Goal: Task Accomplishment & Management: Manage account settings

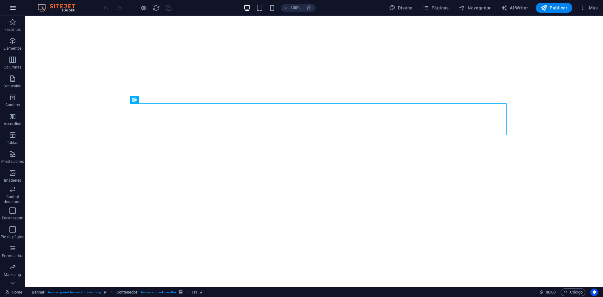
click at [12, 7] on icon "button" at bounding box center [13, 8] width 8 height 8
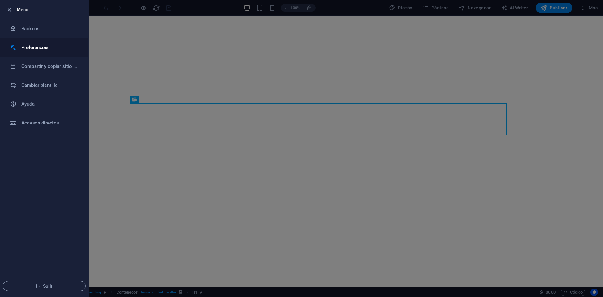
click at [54, 48] on h6 "Preferencias" at bounding box center [50, 48] width 58 height 8
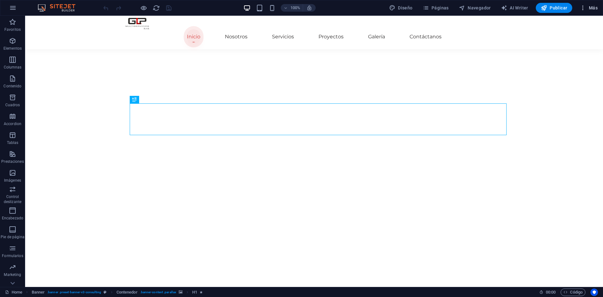
click at [0, 0] on span "Más" at bounding box center [0, 0] width 0 height 0
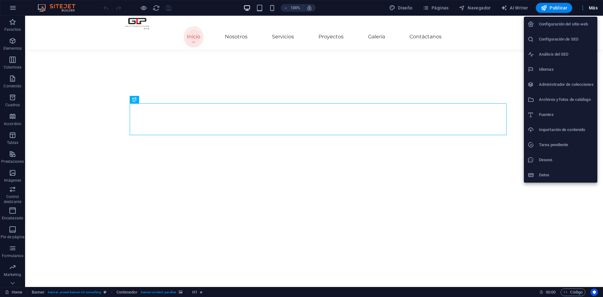
click at [569, 27] on h6 "Configuración del sitio web" at bounding box center [566, 24] width 55 height 8
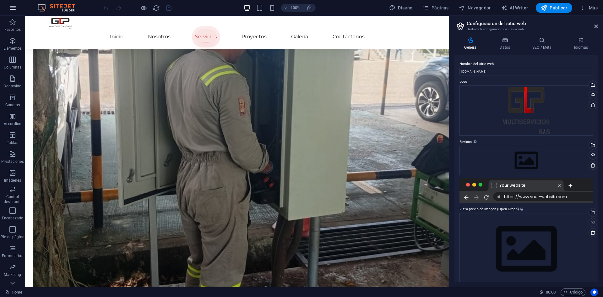
click at [0, 0] on button "button" at bounding box center [0, 0] width 0 height 0
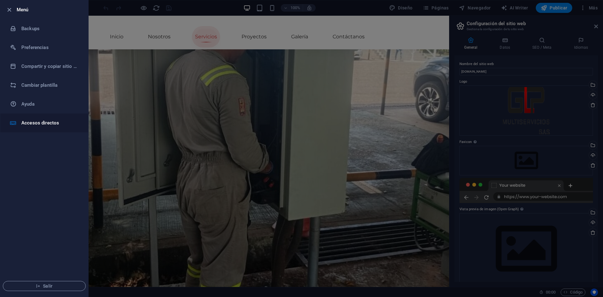
click at [16, 118] on li "Accesos directos" at bounding box center [44, 122] width 88 height 19
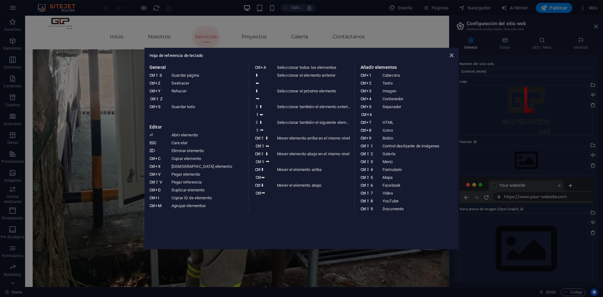
click at [54, 30] on aside "Hoja de referencia de teclado General Ctrl ⇧ S Guardar página Ctrl Z Deshacer C…" at bounding box center [301, 148] width 603 height 297
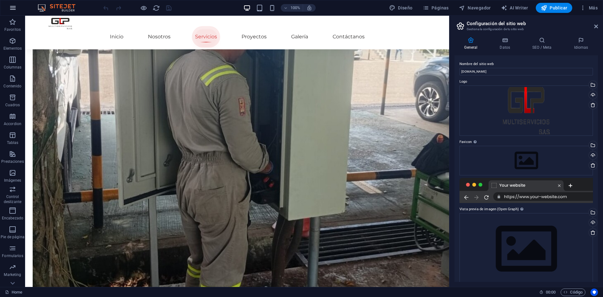
click at [0, 0] on button "button" at bounding box center [0, 0] width 0 height 0
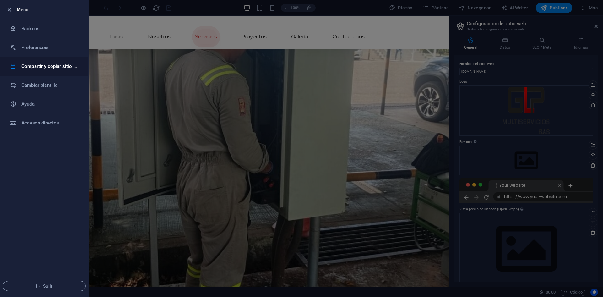
click at [42, 69] on h6 "Compartir y copiar sitio web" at bounding box center [50, 67] width 58 height 8
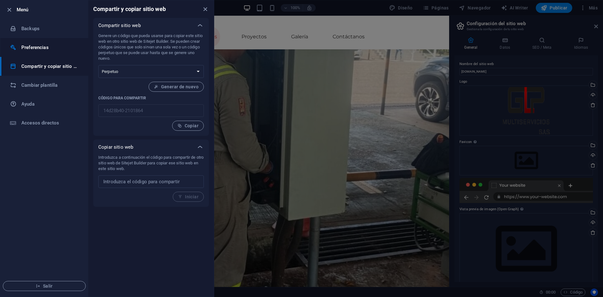
click at [30, 50] on h6 "Preferencias" at bounding box center [50, 48] width 58 height 8
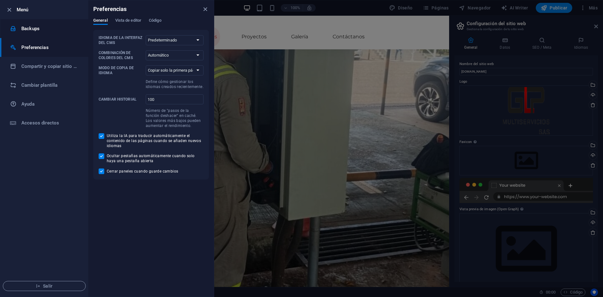
click at [35, 35] on li "Backups" at bounding box center [44, 28] width 88 height 19
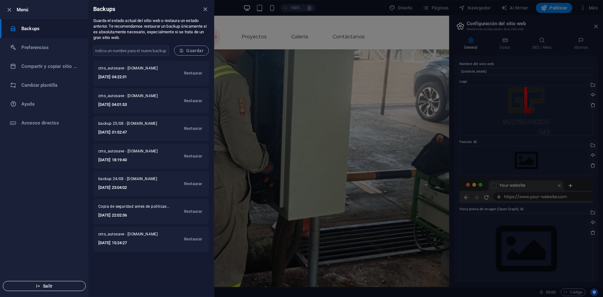
click at [58, 285] on span "Salir" at bounding box center [44, 285] width 72 height 5
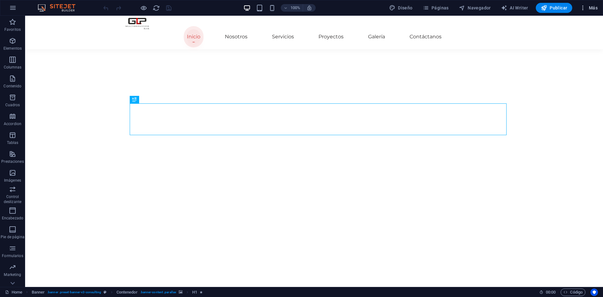
click at [589, 6] on span "Más" at bounding box center [589, 8] width 18 height 6
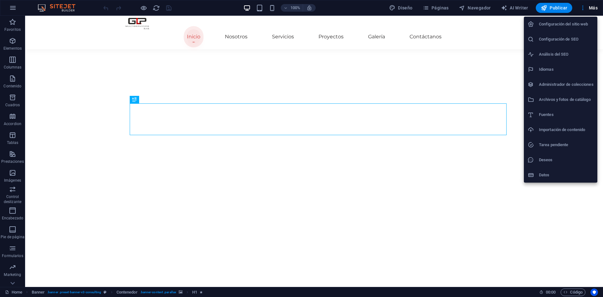
click at [553, 157] on h6 "Deseos" at bounding box center [566, 160] width 55 height 8
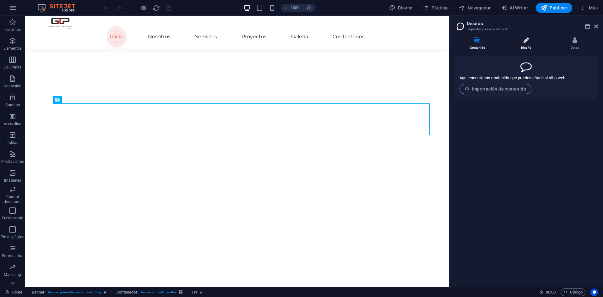
click at [529, 44] on li "Diseño" at bounding box center [527, 44] width 49 height 14
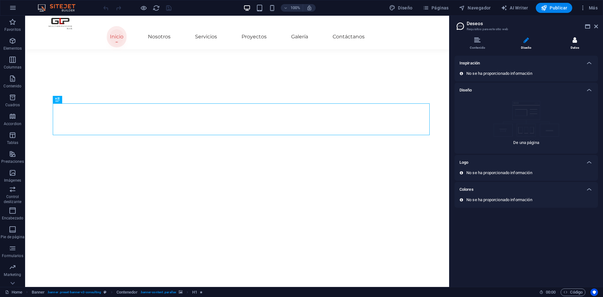
click at [0, 0] on li "Datos" at bounding box center [0, 0] width 0 height 0
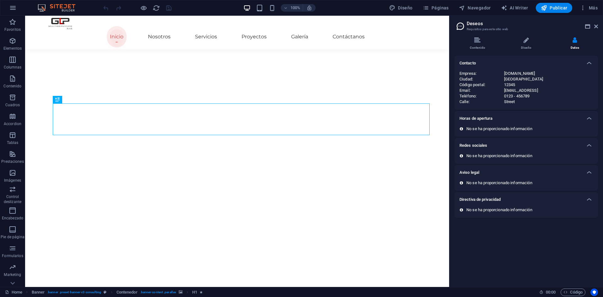
drag, startPoint x: 599, startPoint y: 25, endPoint x: 594, endPoint y: 26, distance: 5.3
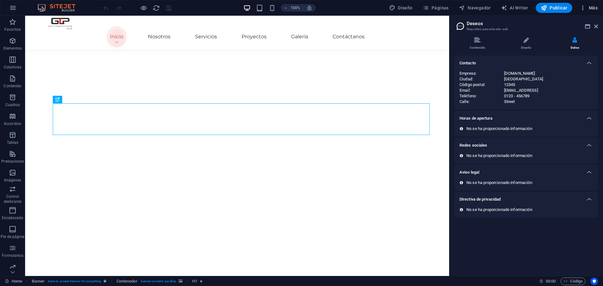
click at [597, 8] on span "Más" at bounding box center [589, 8] width 18 height 6
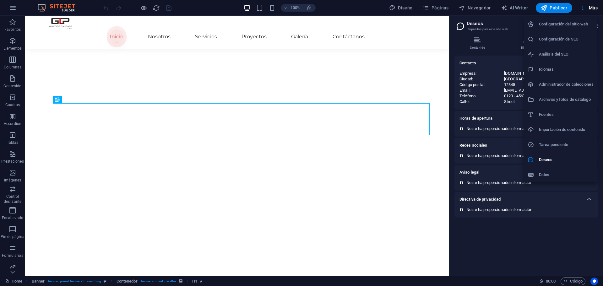
click at [437, 6] on div at bounding box center [301, 143] width 603 height 286
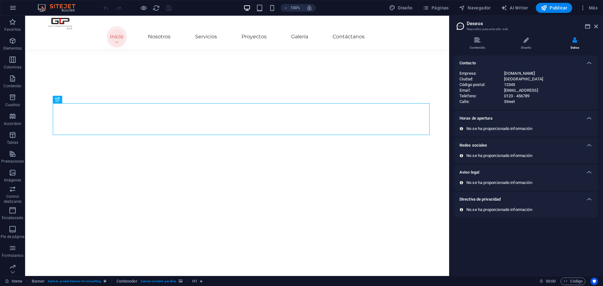
click at [437, 7] on span "Páginas" at bounding box center [436, 8] width 26 height 6
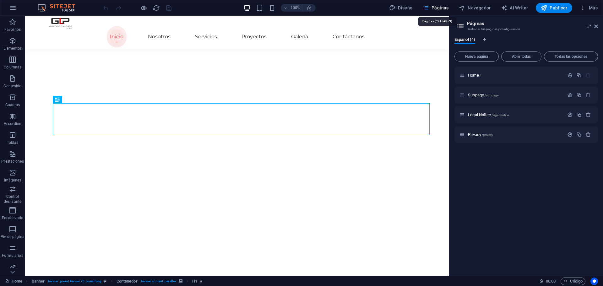
click at [444, 10] on span "Páginas" at bounding box center [436, 8] width 26 height 6
click at [0, 0] on icon "button" at bounding box center [0, 0] width 0 height 0
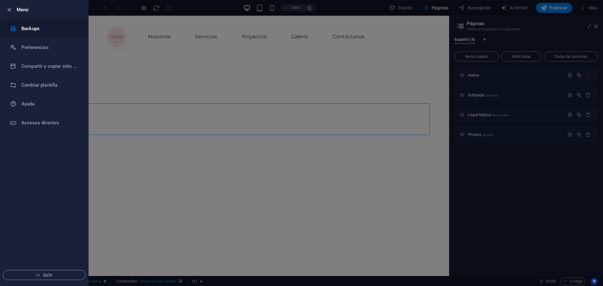
click at [30, 32] on h6 "Backups" at bounding box center [50, 29] width 58 height 8
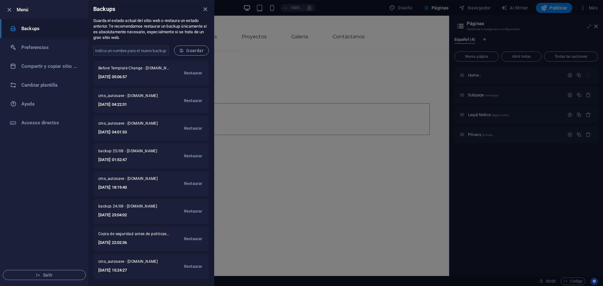
click at [45, 161] on ul "Menú Backups Preferencias Compartir y copiar sitio web Cambiar plantilla Ayuda …" at bounding box center [44, 143] width 88 height 286
click at [36, 88] on h6 "Cambiar plantilla" at bounding box center [50, 85] width 58 height 8
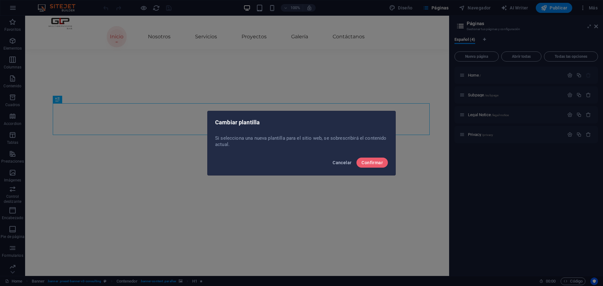
click at [337, 164] on span "Cancelar" at bounding box center [342, 162] width 19 height 5
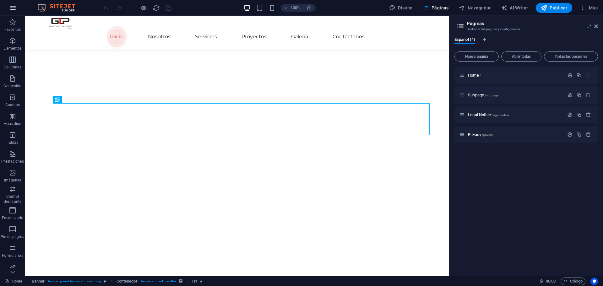
click at [0, 0] on icon "button" at bounding box center [0, 0] width 0 height 0
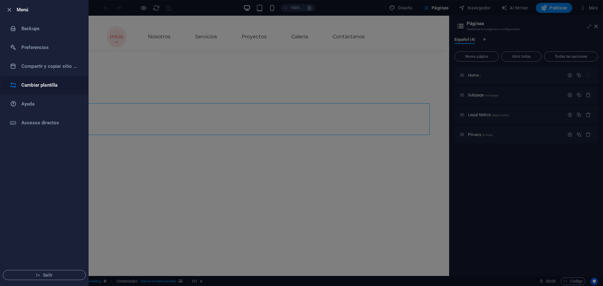
click at [36, 79] on li "Cambiar plantilla" at bounding box center [44, 85] width 88 height 19
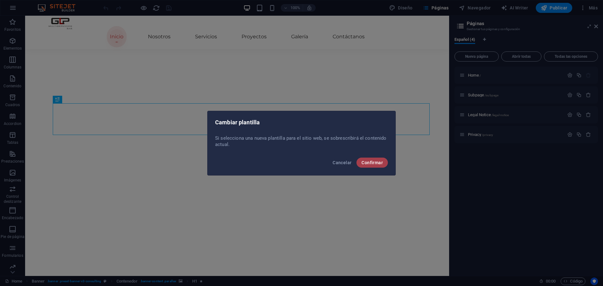
click at [380, 160] on span "Confirmar" at bounding box center [372, 162] width 21 height 5
